Goal: Navigation & Orientation: Find specific page/section

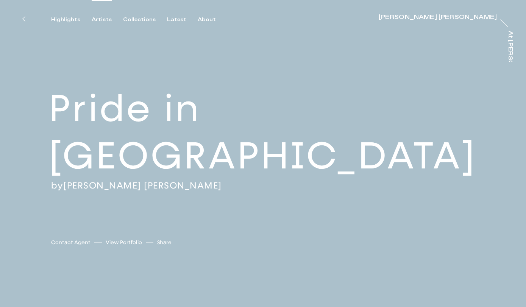
click at [96, 18] on div "Artists" at bounding box center [102, 19] width 20 height 7
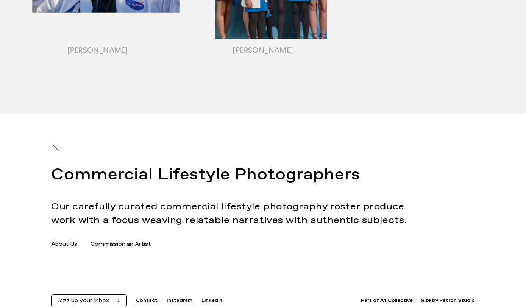
scroll to position [1042, 0]
